Goal: Navigation & Orientation: Find specific page/section

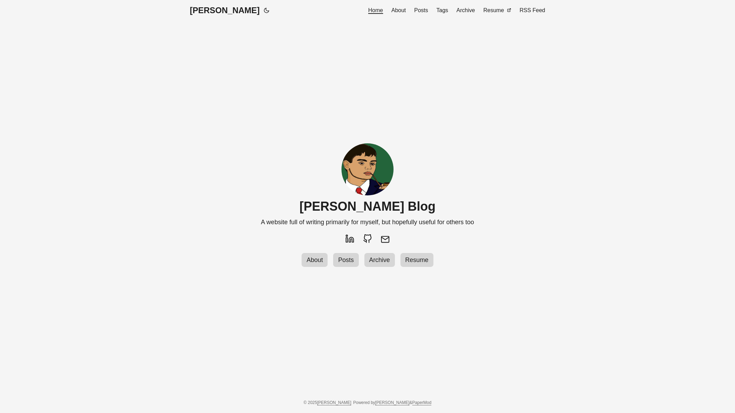
click at [348, 261] on span "Posts" at bounding box center [345, 260] width 21 height 7
click at [377, 261] on span "Archive" at bounding box center [380, 260] width 26 height 7
